Goal: Download file/media

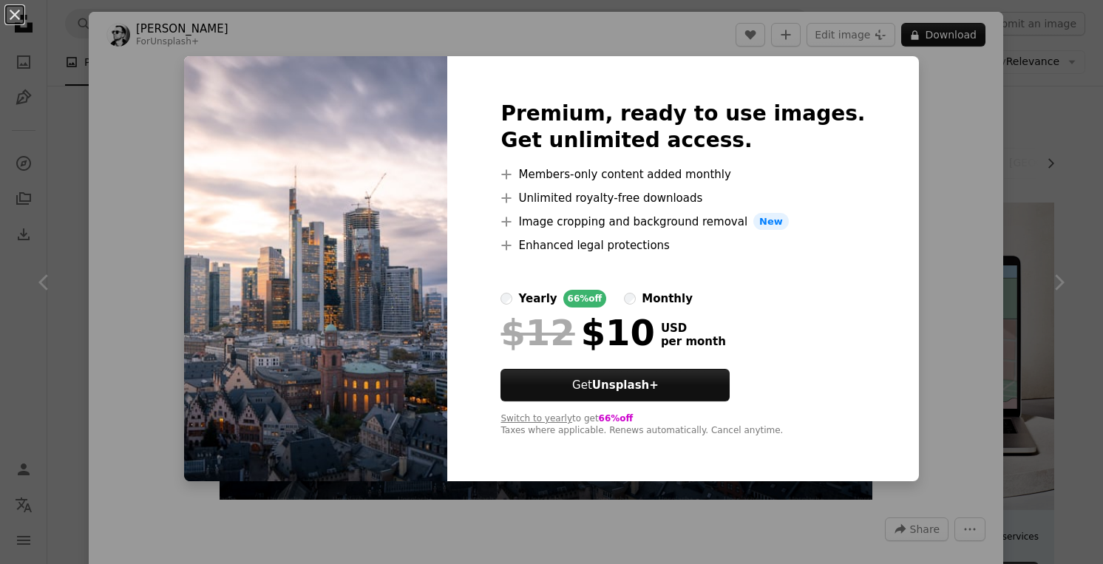
click at [557, 298] on div "yearly" at bounding box center [537, 299] width 38 height 18
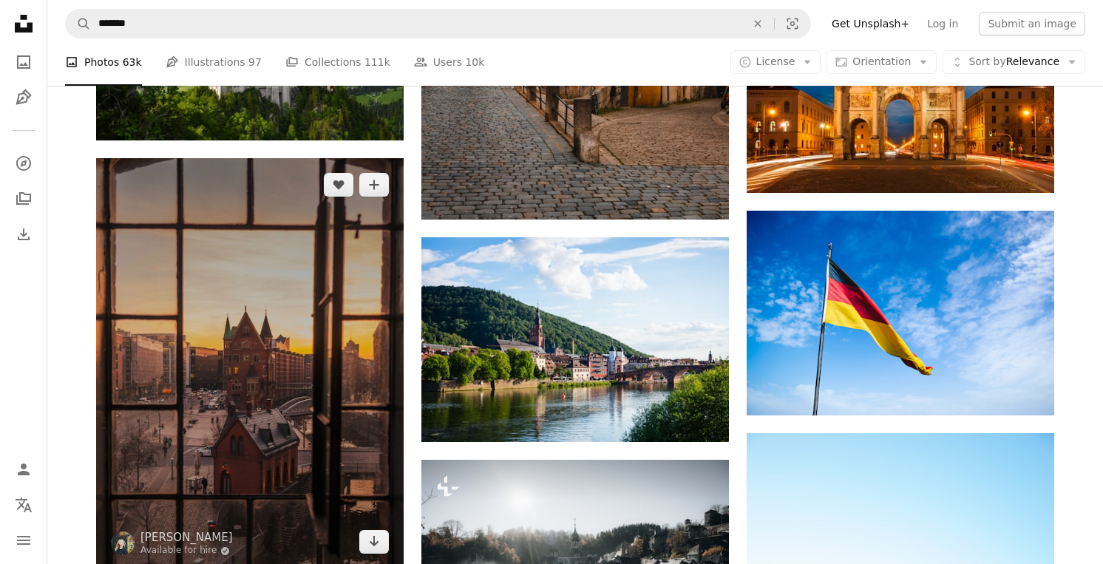
scroll to position [2289, 0]
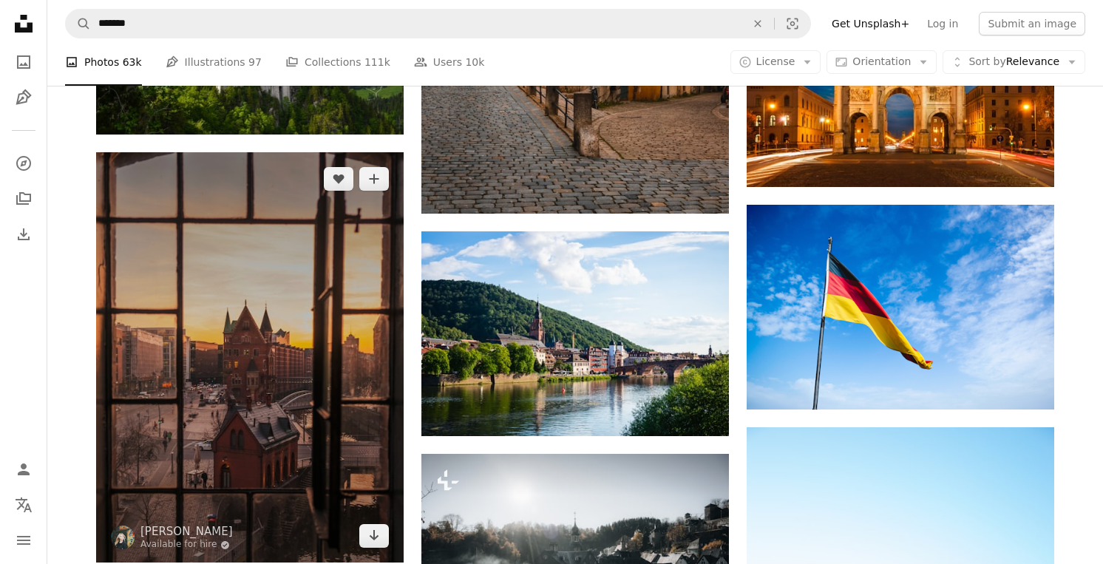
click at [294, 298] on img at bounding box center [250, 357] width 308 height 410
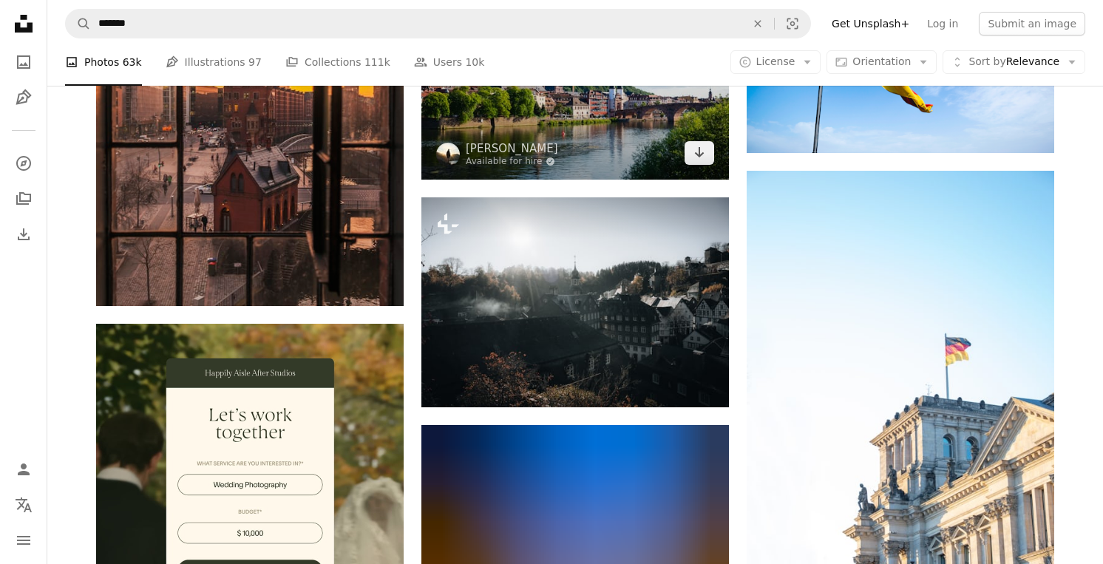
scroll to position [2551, 0]
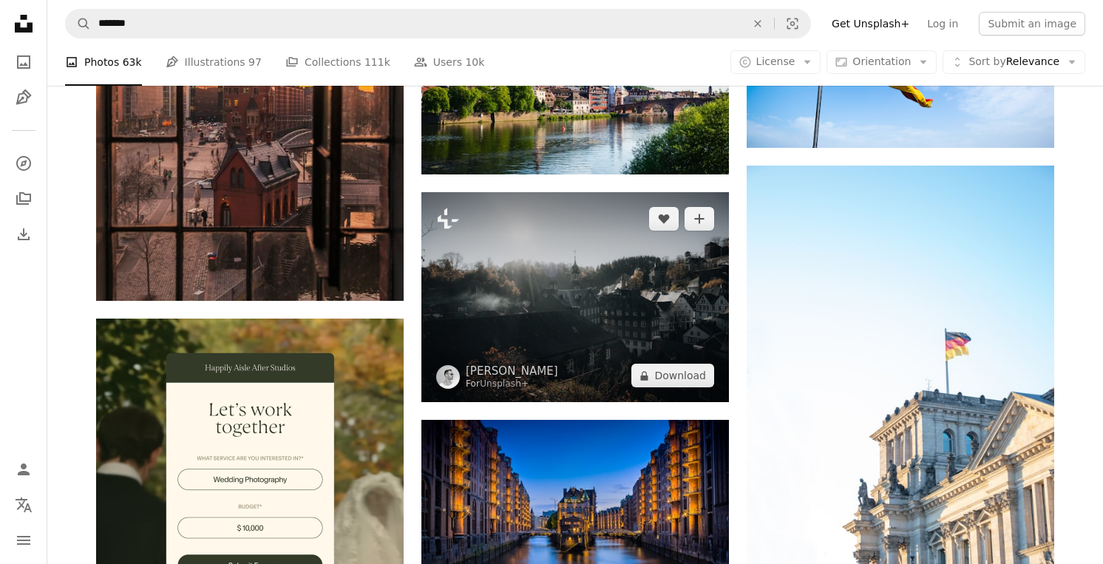
click at [560, 258] on img at bounding box center [575, 297] width 308 height 211
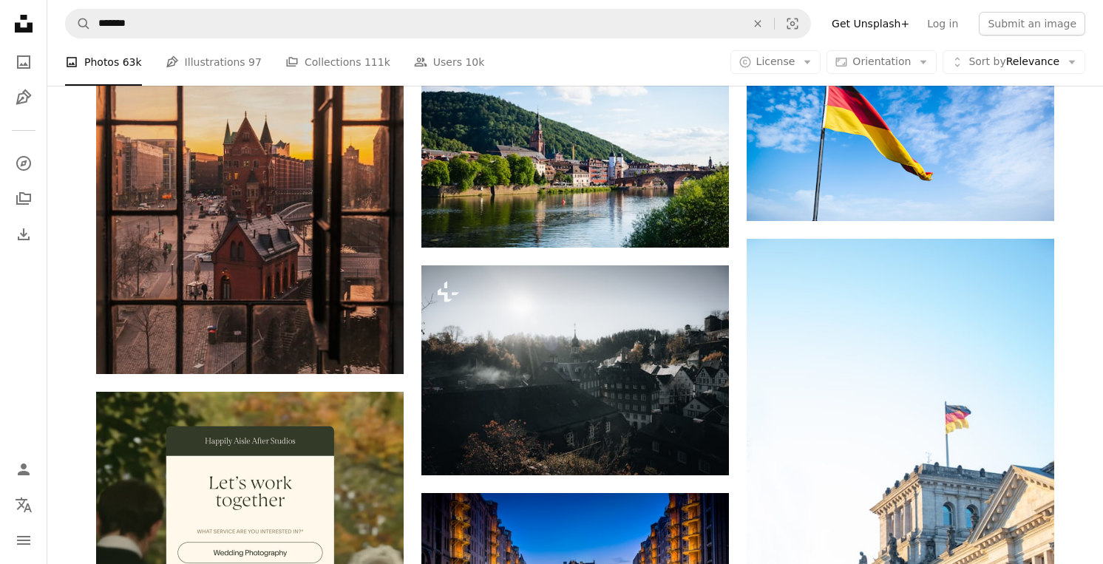
scroll to position [2480, 0]
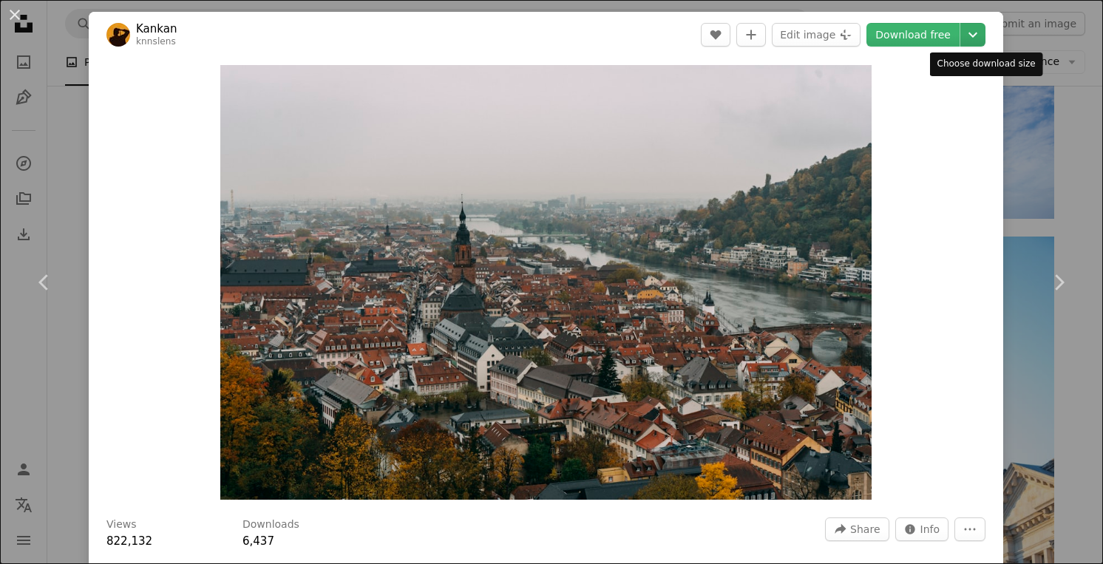
click at [985, 27] on icon "Chevron down" at bounding box center [973, 35] width 24 height 18
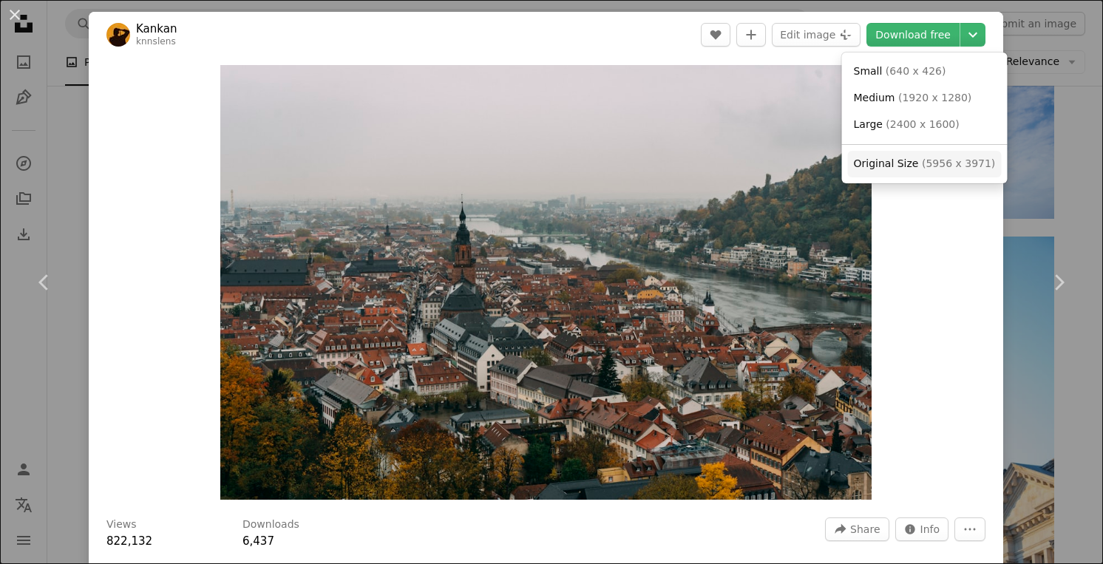
click at [928, 161] on span "( 5956 x 3971 )" at bounding box center [958, 163] width 73 height 12
